Goal: Task Accomplishment & Management: Manage account settings

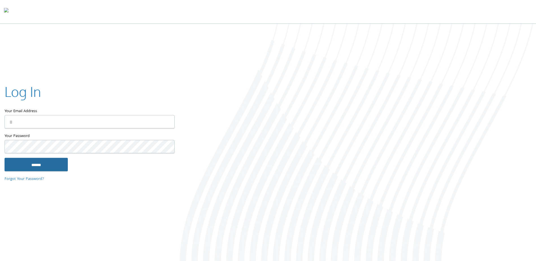
type input "**********"
drag, startPoint x: 24, startPoint y: 165, endPoint x: 40, endPoint y: 167, distance: 16.8
click at [24, 165] on input "******" at bounding box center [36, 165] width 63 height 14
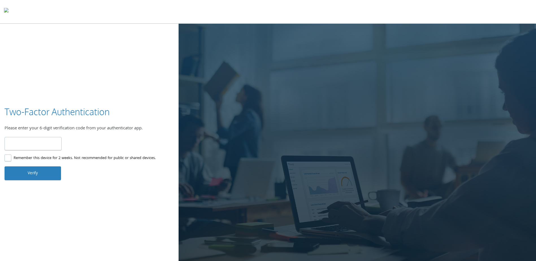
type input "******"
